Goal: Task Accomplishment & Management: Use online tool/utility

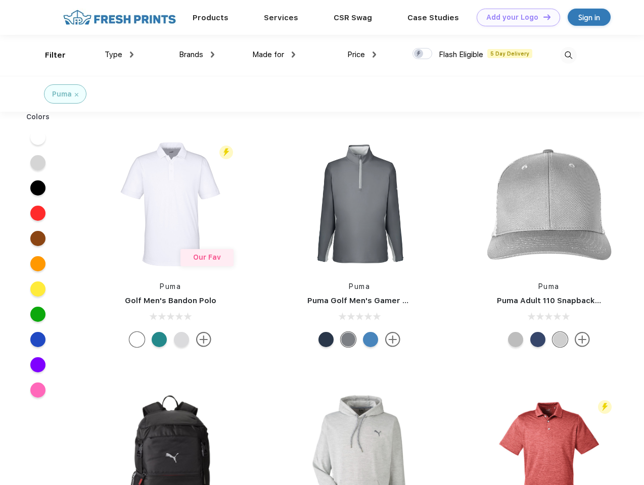
click at [515, 17] on link "Add your Logo Design Tool" at bounding box center [518, 18] width 83 height 18
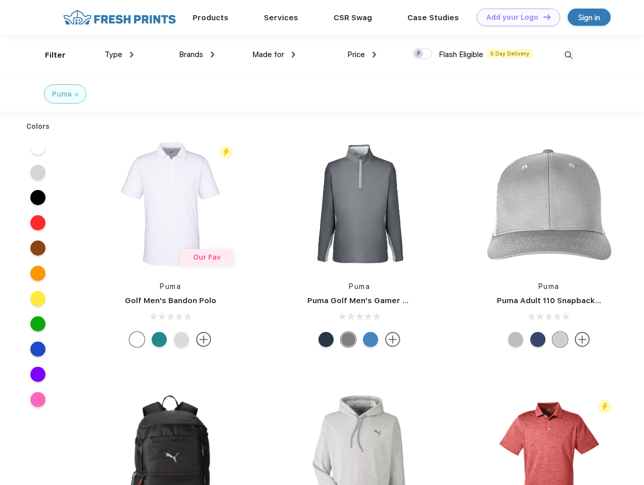
click at [0, 0] on div "Design Tool" at bounding box center [0, 0] width 0 height 0
click at [542, 17] on link "Add your Logo Design Tool" at bounding box center [518, 18] width 83 height 18
click at [49, 55] on div "Filter" at bounding box center [55, 56] width 21 height 12
click at [119, 55] on span "Type" at bounding box center [114, 54] width 18 height 9
click at [197, 55] on span "Brands" at bounding box center [191, 54] width 24 height 9
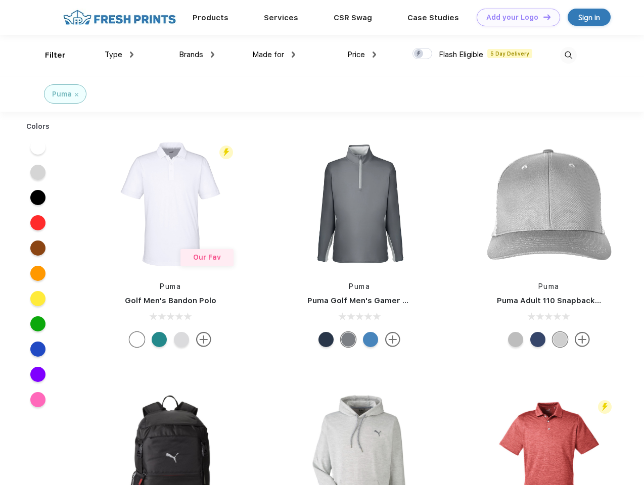
click at [274, 55] on span "Made for" at bounding box center [268, 54] width 32 height 9
click at [362, 55] on span "Price" at bounding box center [356, 54] width 18 height 9
click at [423, 54] on div at bounding box center [422, 53] width 20 height 11
click at [419, 54] on input "checkbox" at bounding box center [415, 51] width 7 height 7
click at [568, 55] on img at bounding box center [568, 55] width 17 height 17
